Goal: Transaction & Acquisition: Purchase product/service

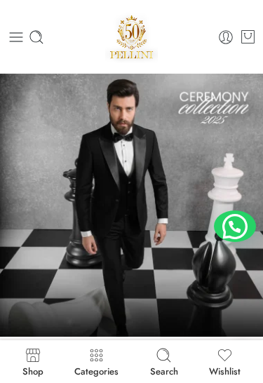
click at [18, 37] on line at bounding box center [16, 37] width 13 height 0
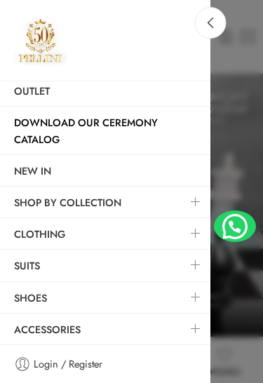
scroll to position [81, 0]
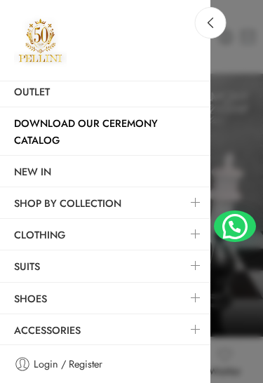
click at [194, 236] on link at bounding box center [195, 234] width 29 height 30
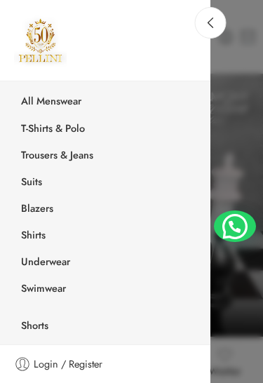
scroll to position [245, 0]
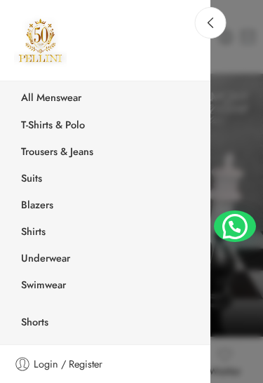
click at [74, 123] on link "T-Shirts & Polo" at bounding box center [109, 126] width 204 height 27
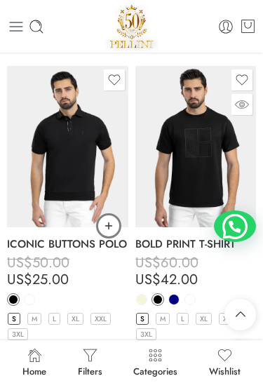
scroll to position [1369, 0]
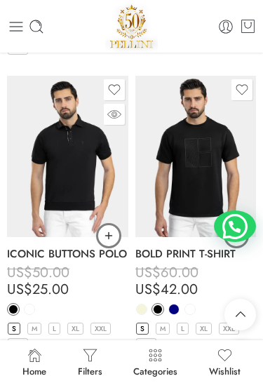
click at [81, 323] on link "XL" at bounding box center [75, 329] width 16 height 12
click at [79, 323] on link "XL" at bounding box center [75, 329] width 16 height 12
click at [99, 323] on link "XXL" at bounding box center [101, 329] width 20 height 12
click at [15, 323] on link "S" at bounding box center [14, 329] width 13 height 12
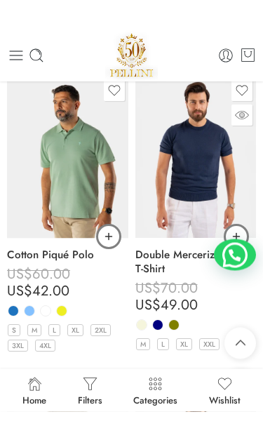
scroll to position [143, 0]
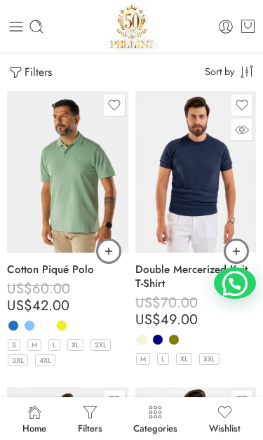
click at [22, 18] on icon at bounding box center [16, 26] width 18 height 17
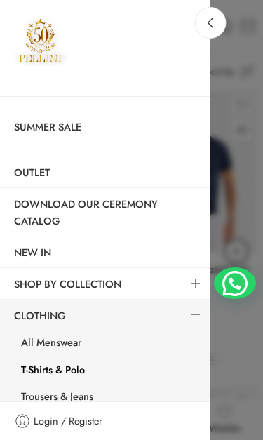
scroll to position [0, 0]
click at [87, 123] on link "Summer Sale" at bounding box center [105, 127] width 211 height 30
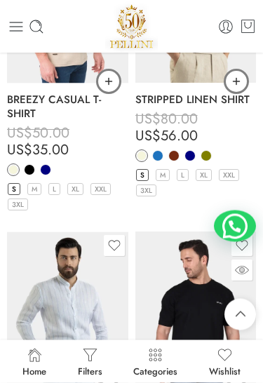
scroll to position [5318, 0]
